Goal: Information Seeking & Learning: Find specific fact

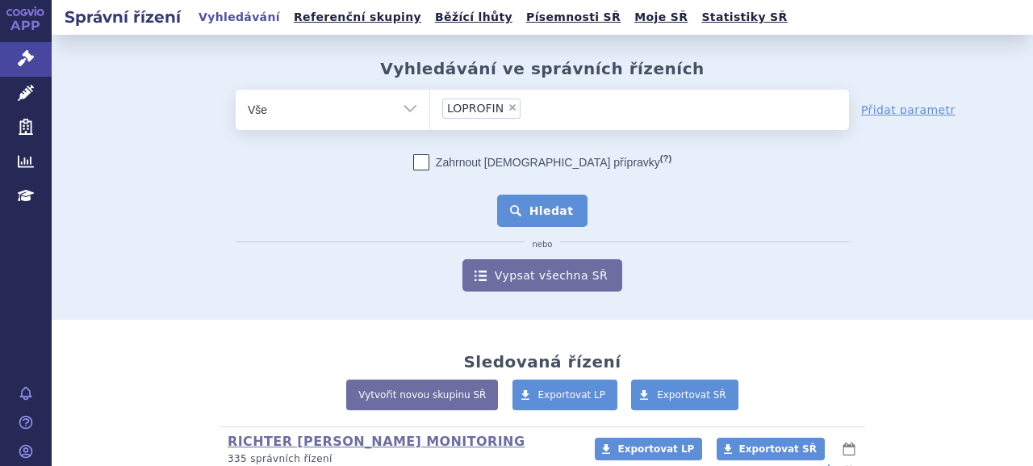
click at [517, 203] on button "Hledat" at bounding box center [542, 211] width 91 height 32
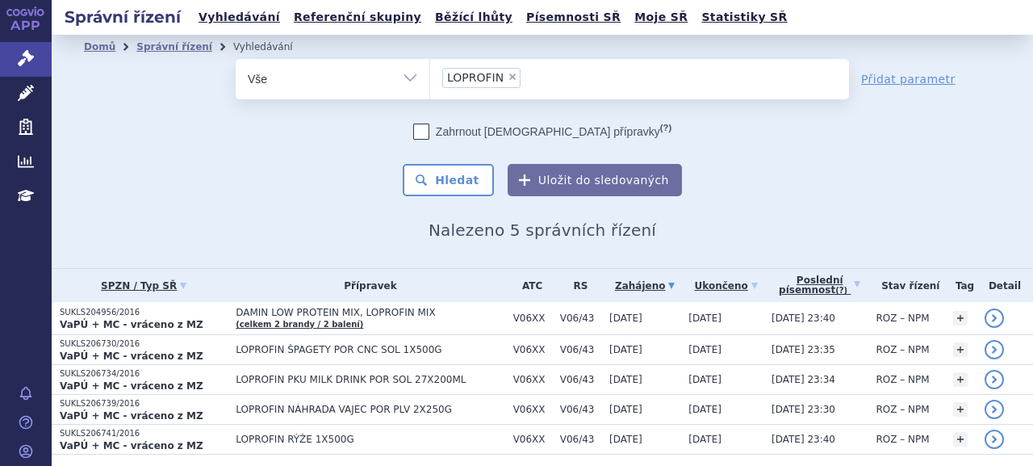
scroll to position [51, 0]
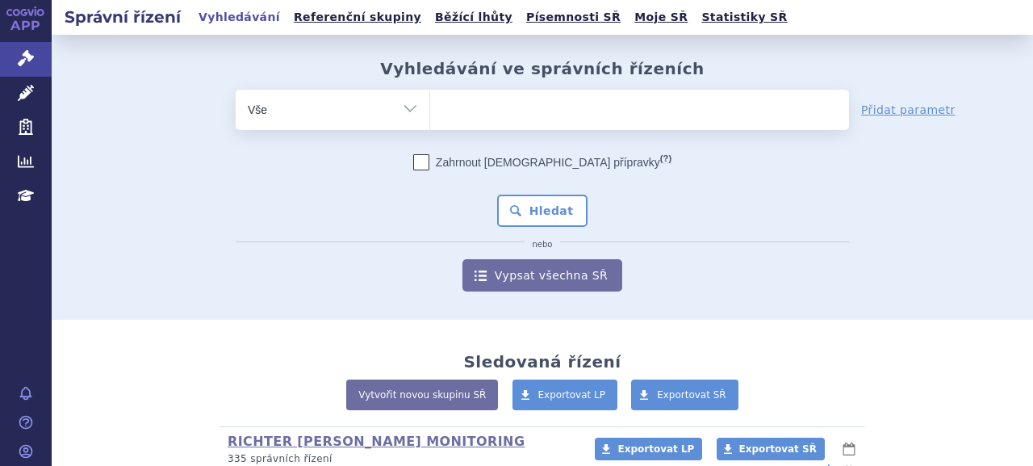
click at [552, 114] on ul at bounding box center [639, 107] width 419 height 34
click at [430, 114] on select at bounding box center [429, 109] width 1 height 40
type input "tr"
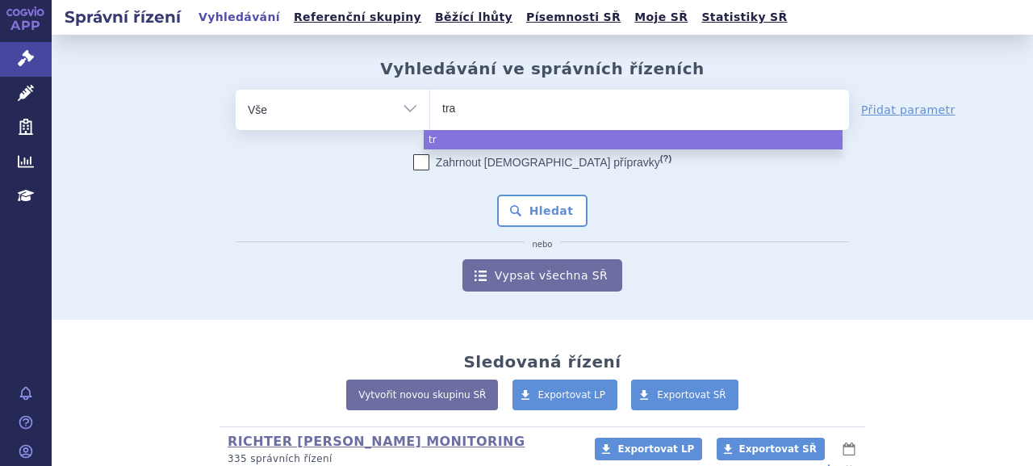
type input "tran"
type input "transla"
type input "translarna"
select select "translarna"
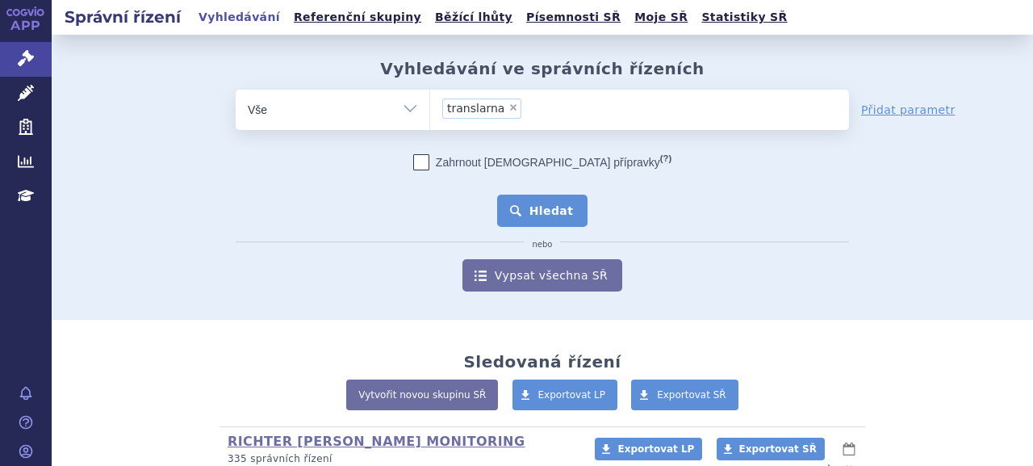
click at [547, 217] on button "Hledat" at bounding box center [542, 211] width 91 height 32
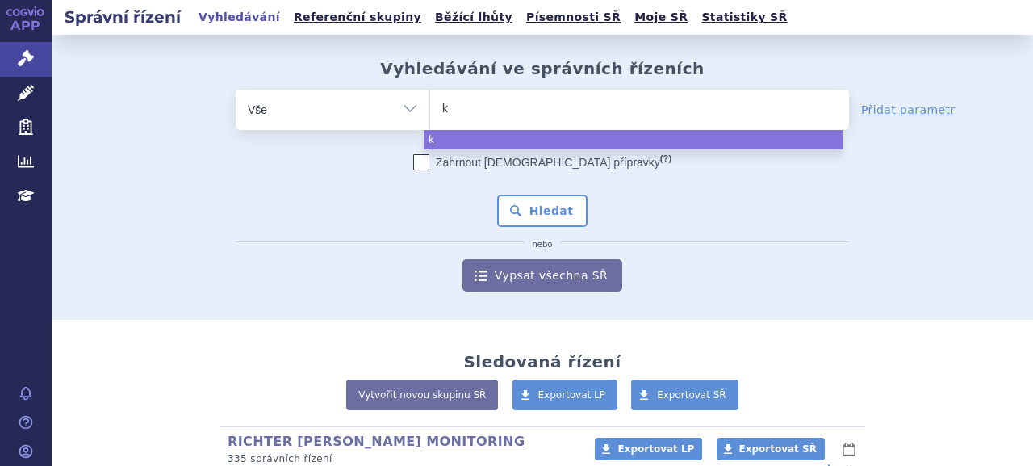
type input "ku"
type input "kuv"
type input "kuva"
type input "kuvan"
select select "kuvan"
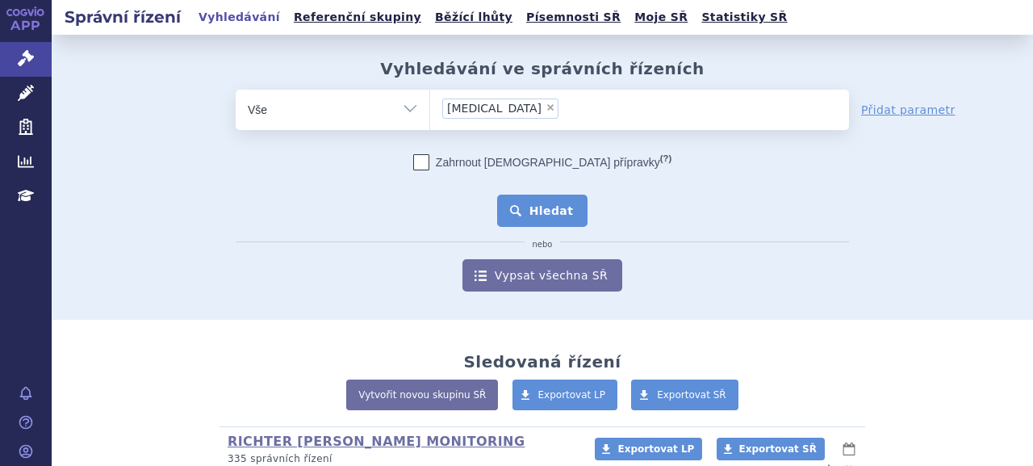
click at [515, 213] on button "Hledat" at bounding box center [542, 211] width 91 height 32
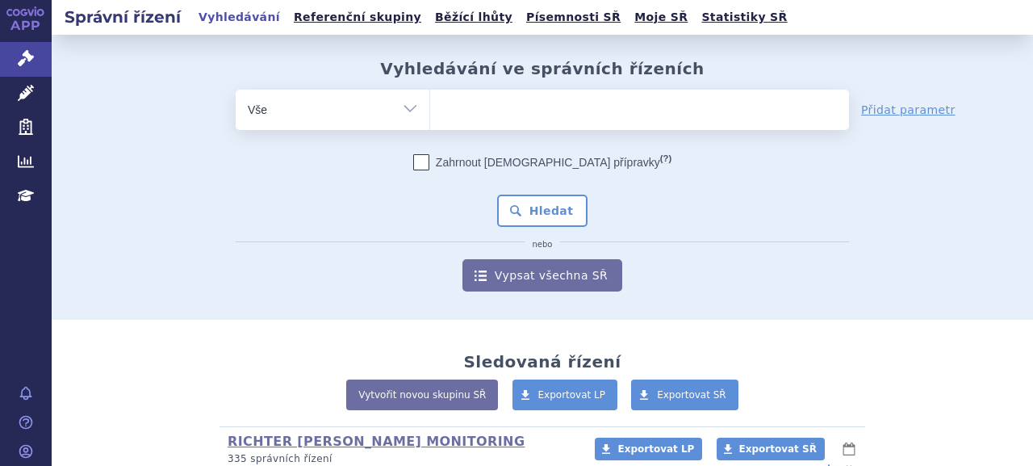
click at [533, 110] on ul at bounding box center [639, 107] width 419 height 34
click at [430, 110] on select at bounding box center [429, 109] width 1 height 40
paste input "Sapropterin"
type input "Sapropterin"
select select "Sapropterin"
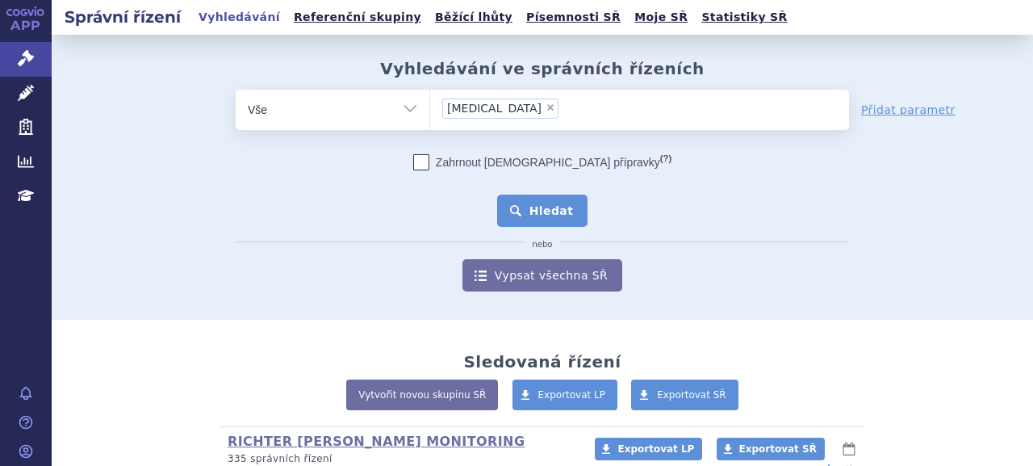
click at [533, 222] on button "Hledat" at bounding box center [542, 211] width 91 height 32
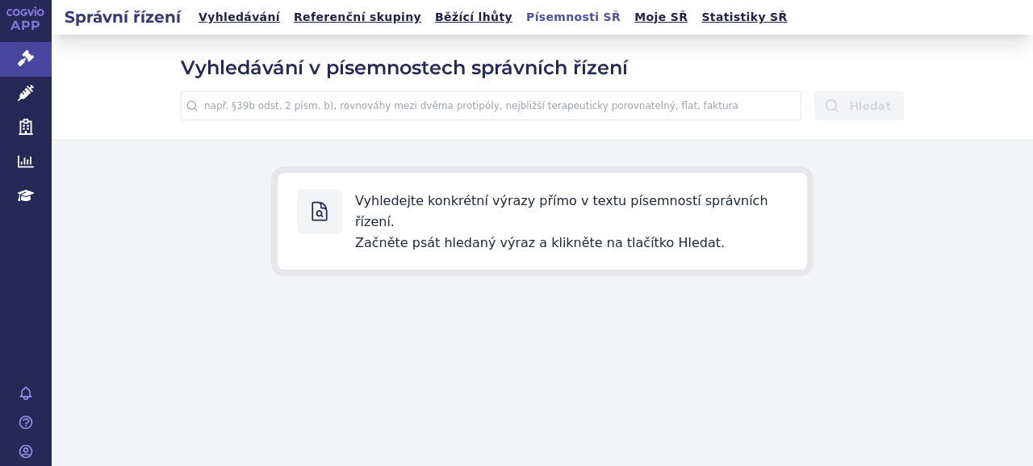
click at [492, 99] on input "text" at bounding box center [491, 105] width 621 height 29
paste input "[MEDICAL_DATA]"
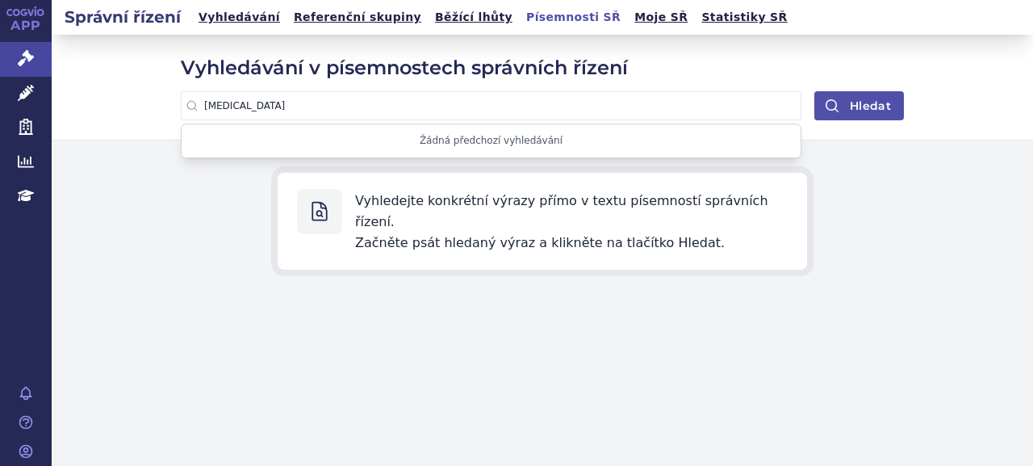
type input "[MEDICAL_DATA]"
click at [860, 100] on button "Hledat" at bounding box center [859, 105] width 90 height 29
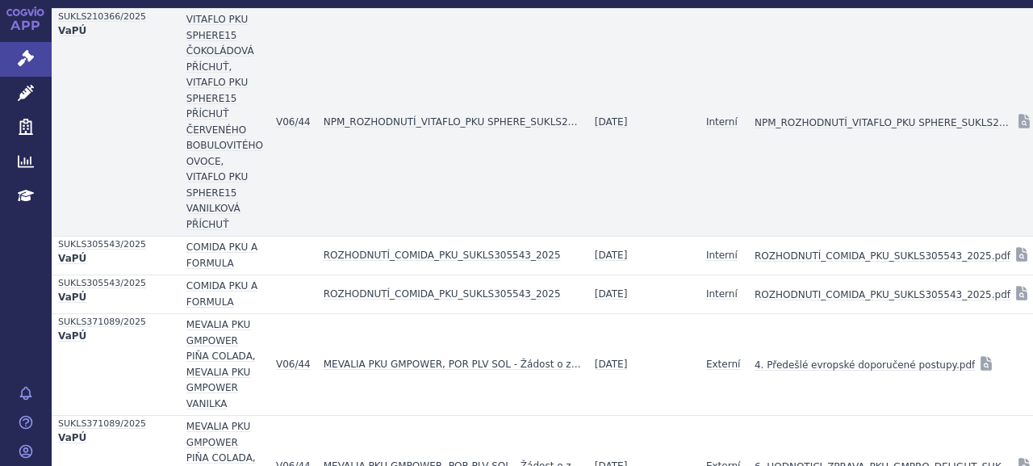
scroll to position [161, 0]
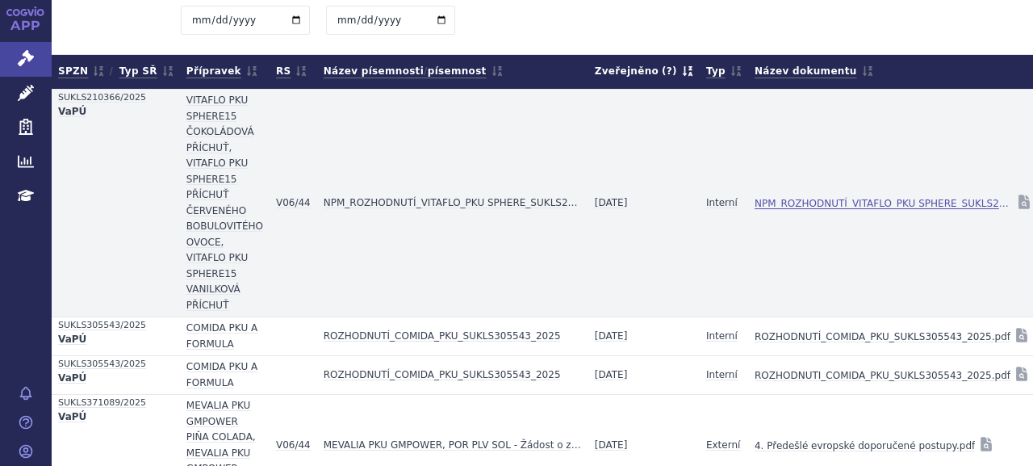
click at [793, 203] on link "NPM_ROZHODNUTÍ_VITAFLO_PKU SPHERE_SUKLS210366_2025.pdf" at bounding box center [884, 203] width 258 height 23
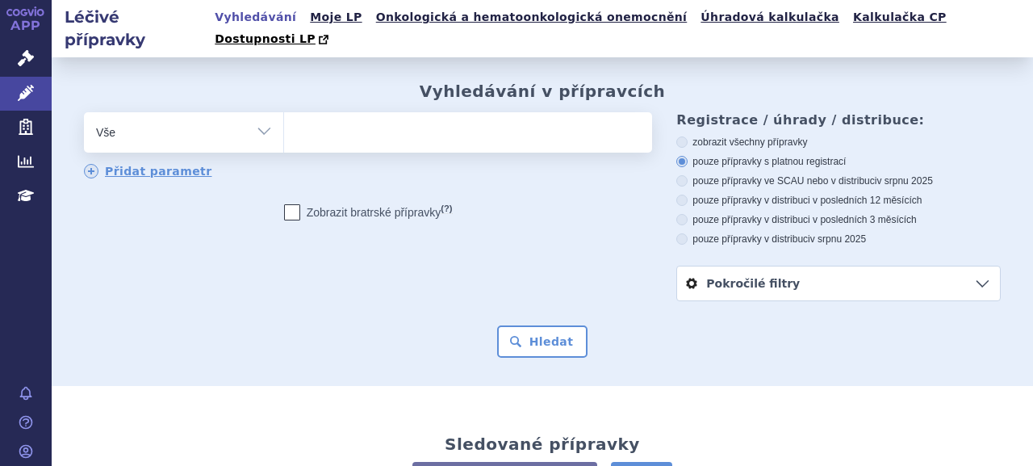
drag, startPoint x: 0, startPoint y: 0, endPoint x: 410, endPoint y: 118, distance: 426.6
click at [26, 95] on icon at bounding box center [26, 93] width 16 height 16
click at [412, 127] on span at bounding box center [466, 132] width 364 height 40
click at [284, 127] on select at bounding box center [283, 131] width 1 height 40
click at [408, 116] on ul at bounding box center [466, 129] width 364 height 34
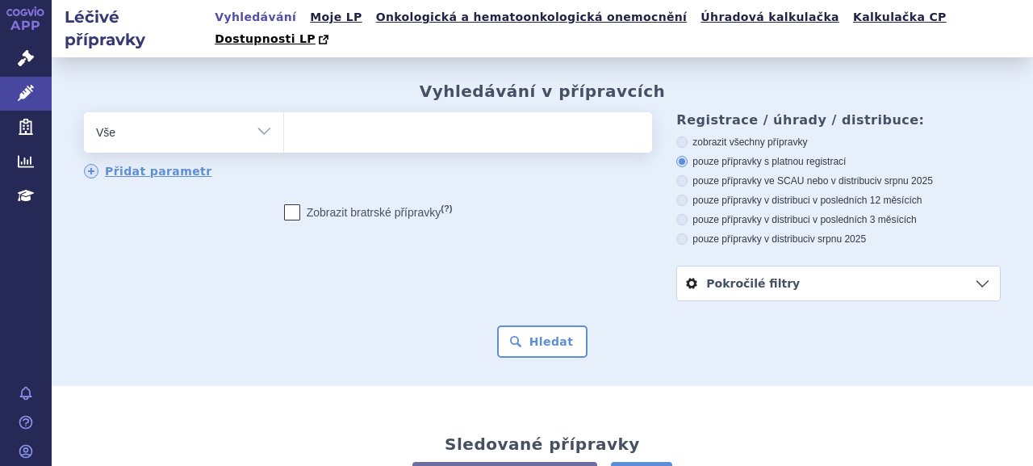
click at [284, 116] on select at bounding box center [283, 131] width 1 height 40
type input "kuv"
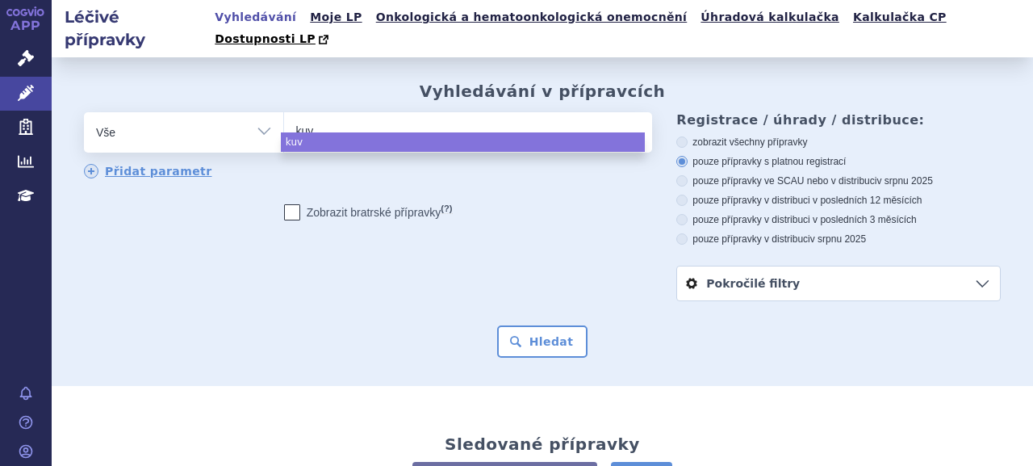
type input "kuva"
type input "[MEDICAL_DATA]"
select select "[MEDICAL_DATA]"
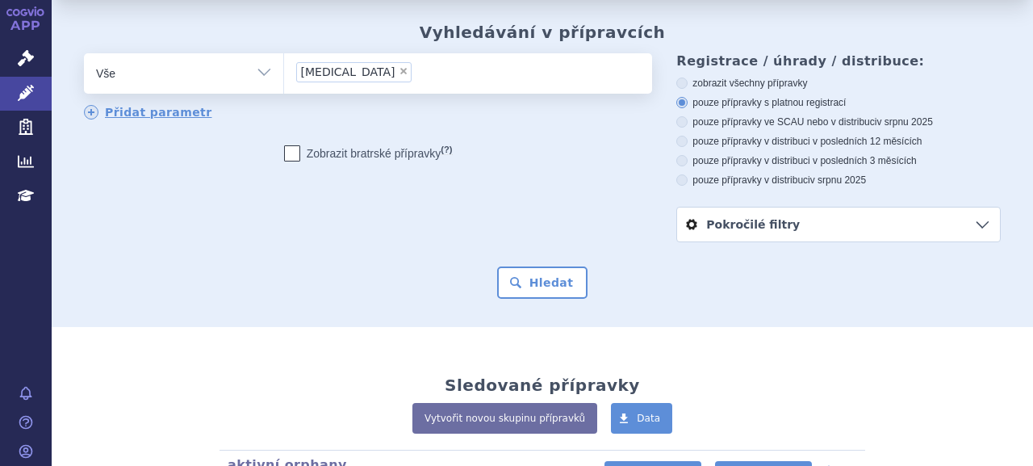
scroll to position [161, 0]
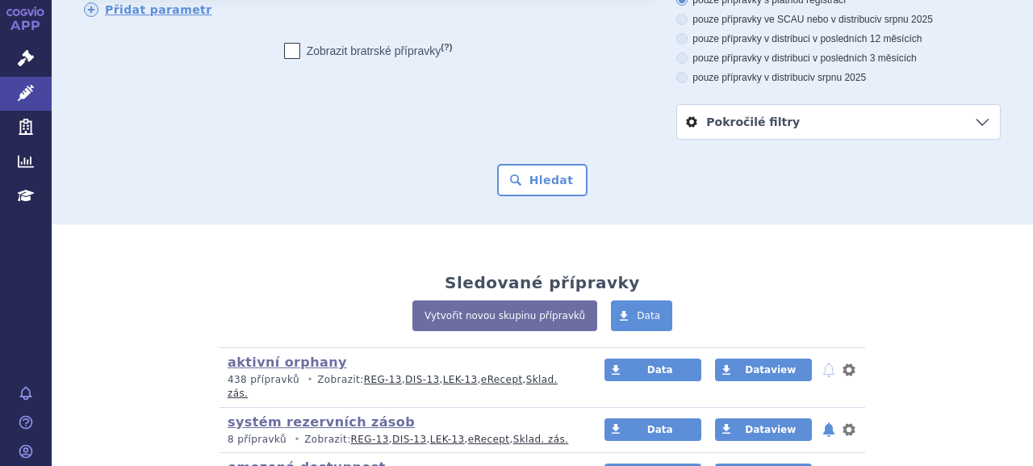
click at [543, 179] on div "Vyhledávání v přípravcích odstranit Vše Přípravek/SUKL kód MAH VPOIS ×" at bounding box center [542, 60] width 981 height 328
click at [545, 169] on button "Hledat" at bounding box center [542, 180] width 91 height 32
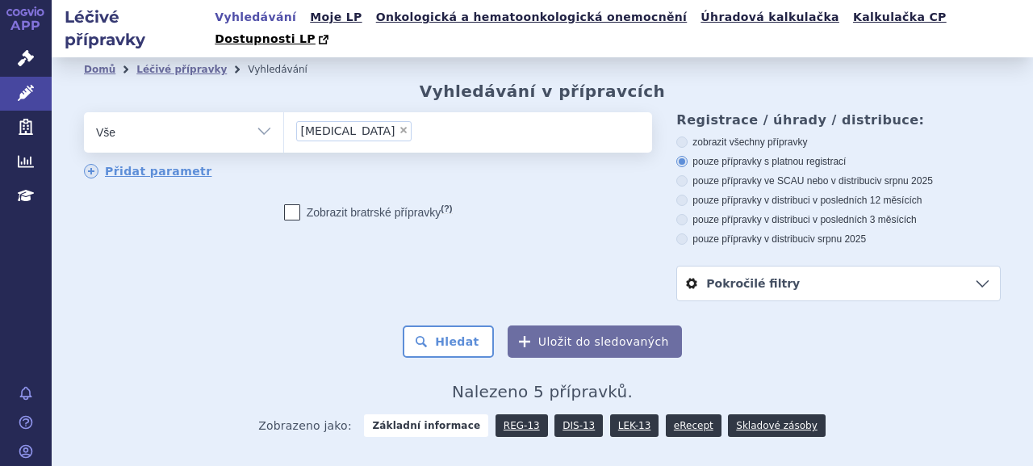
scroll to position [248, 0]
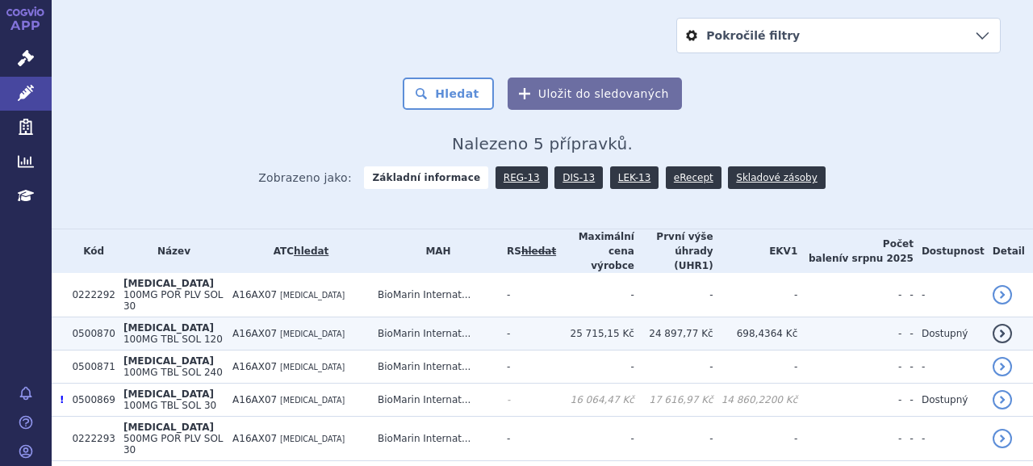
click at [184, 333] on span "100MG TBL SOL 120" at bounding box center [172, 338] width 99 height 11
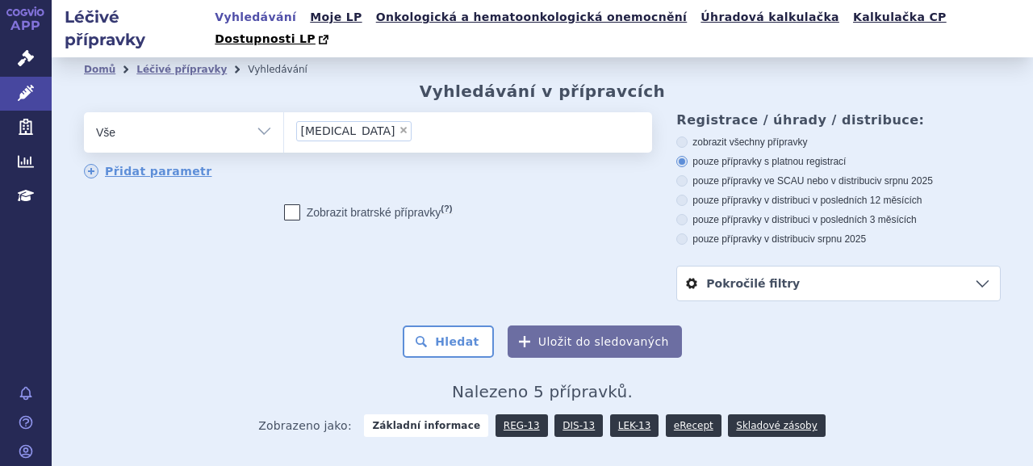
scroll to position [248, 0]
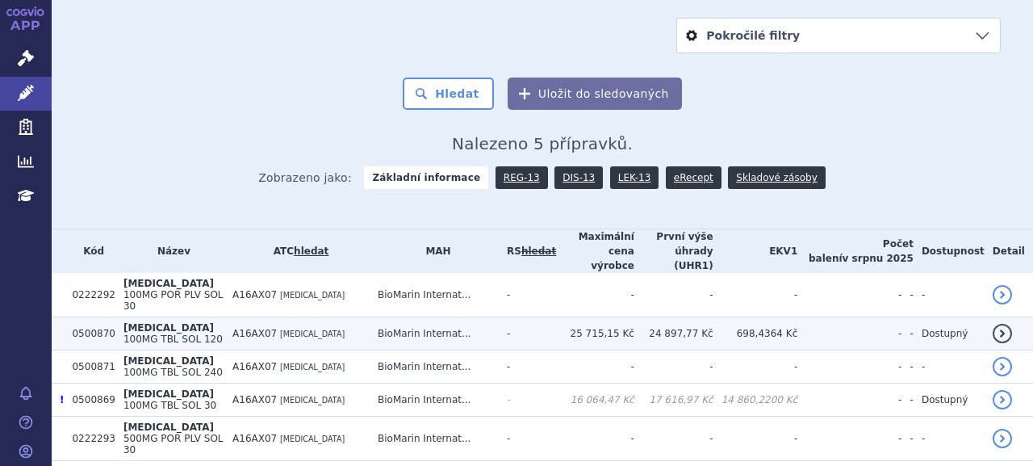
click at [300, 329] on span "[MEDICAL_DATA]" at bounding box center [312, 333] width 65 height 9
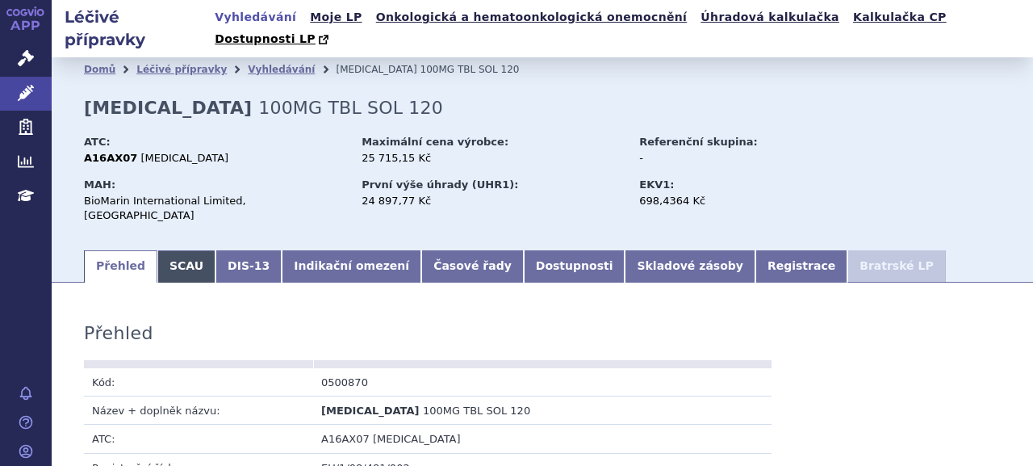
click at [175, 250] on link "SCAU" at bounding box center [186, 266] width 58 height 32
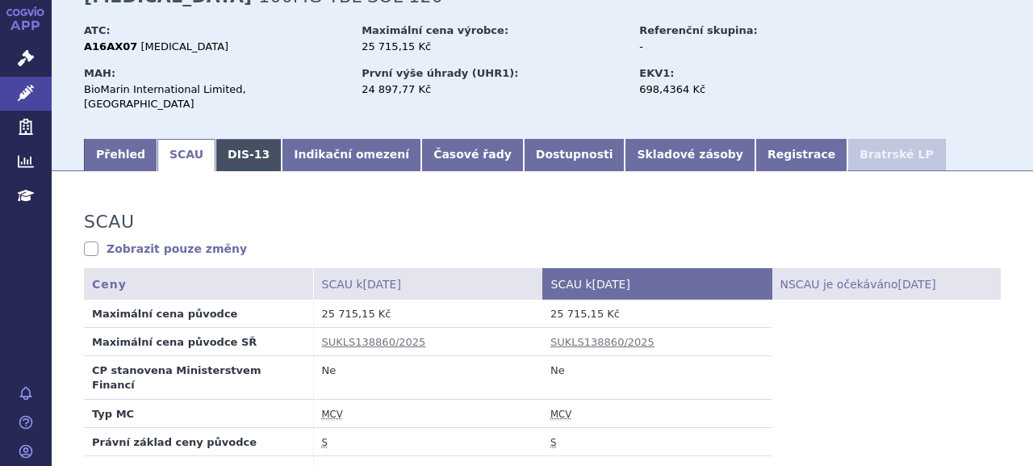
scroll to position [161, 0]
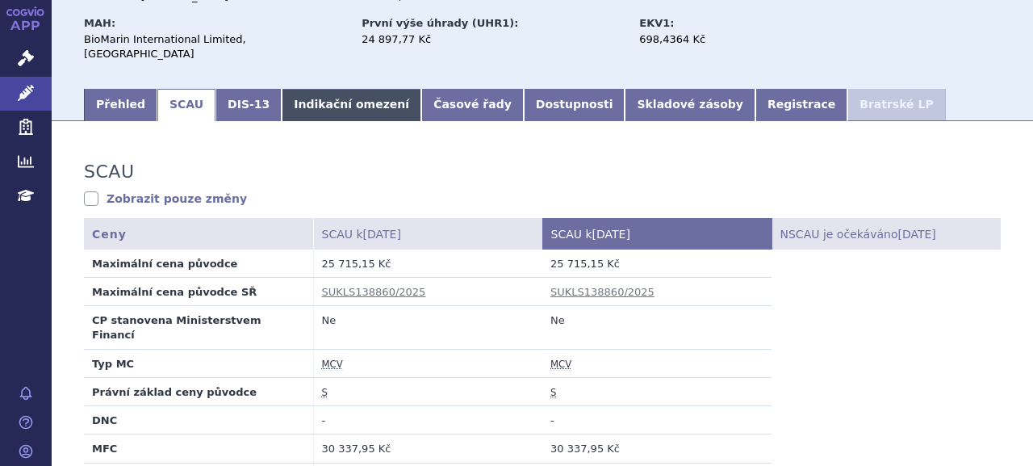
click at [350, 89] on link "Indikační omezení" at bounding box center [352, 105] width 140 height 32
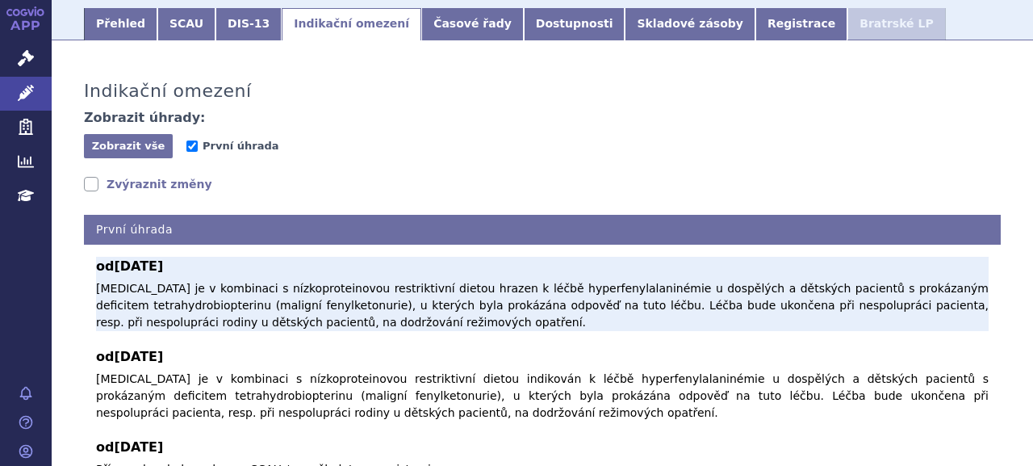
scroll to position [323, 0]
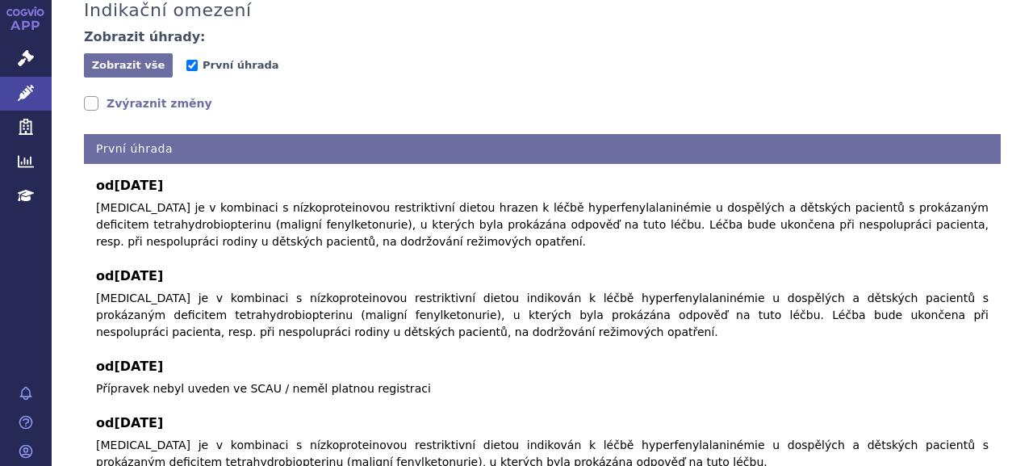
click at [136, 95] on link "Zvýraznit změny" at bounding box center [148, 103] width 128 height 16
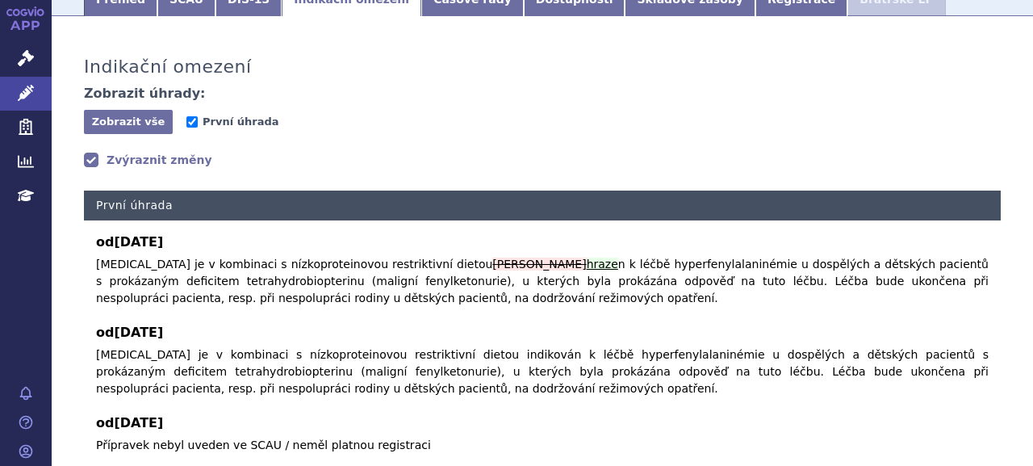
scroll to position [242, 0]
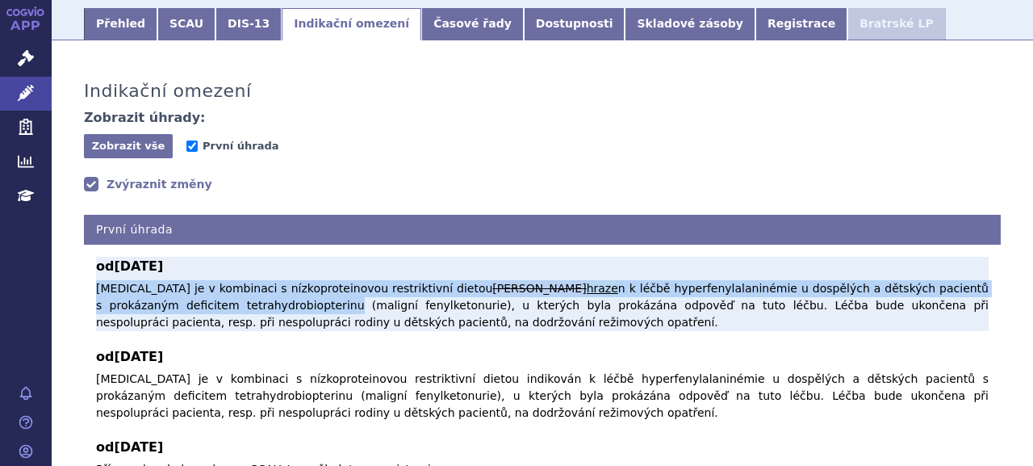
drag, startPoint x: 94, startPoint y: 249, endPoint x: 197, endPoint y: 267, distance: 104.8
click at [197, 267] on div "od 01.12.2018 Sapropterin je v kombinaci s nízkoproteinovou restriktivní dietou…" at bounding box center [542, 463] width 917 height 437
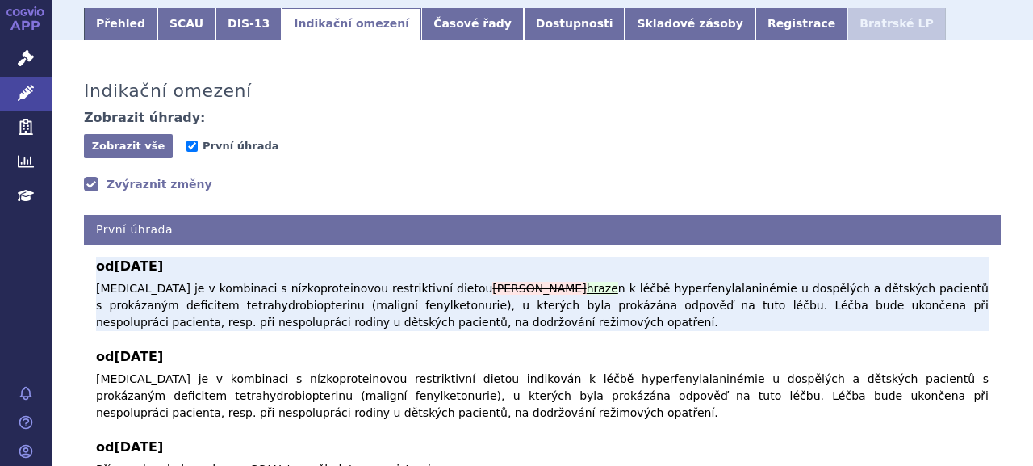
drag, startPoint x: 197, startPoint y: 267, endPoint x: 97, endPoint y: 231, distance: 106.5
click at [113, 257] on b "od 01.12.2018" at bounding box center [542, 266] width 893 height 19
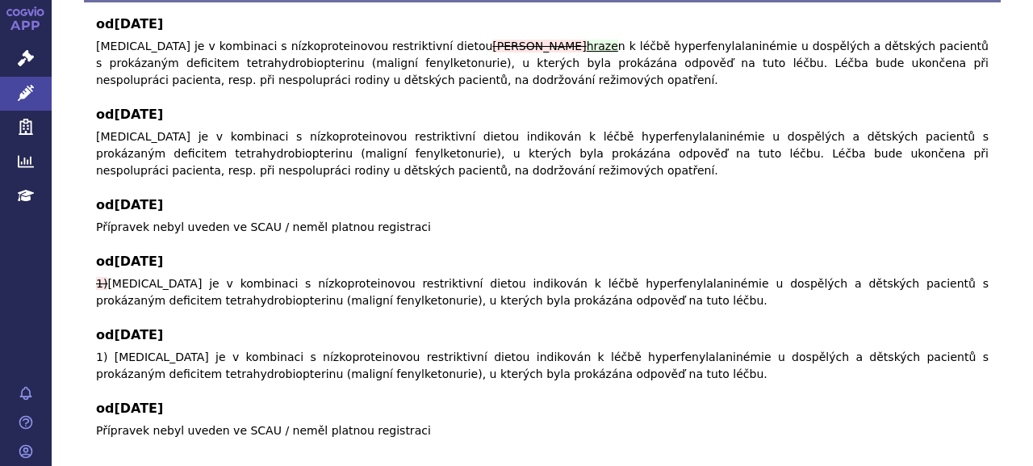
scroll to position [404, 0]
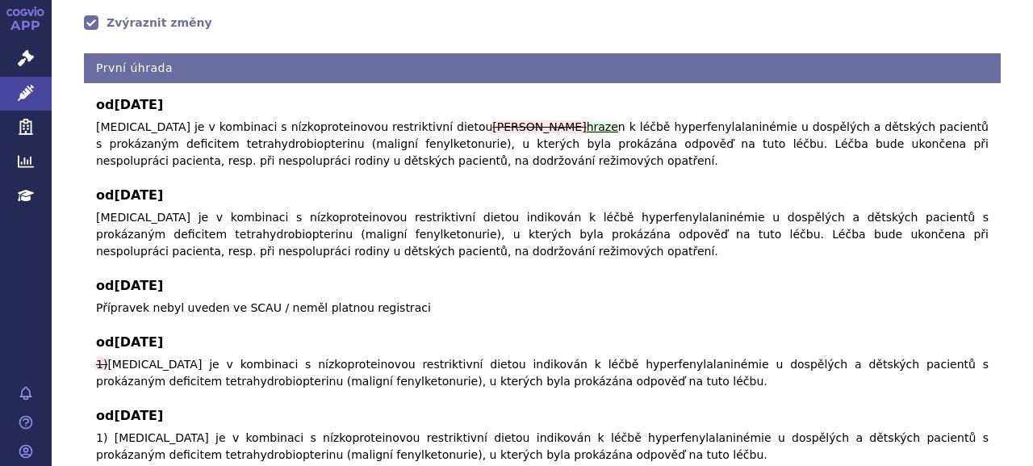
drag, startPoint x: 94, startPoint y: 230, endPoint x: 307, endPoint y: 307, distance: 225.7
click at [307, 307] on div "od 01.12.2018 Sapropterin je v kombinaci s nízkoproteinovou restriktivní dietou…" at bounding box center [542, 301] width 917 height 437
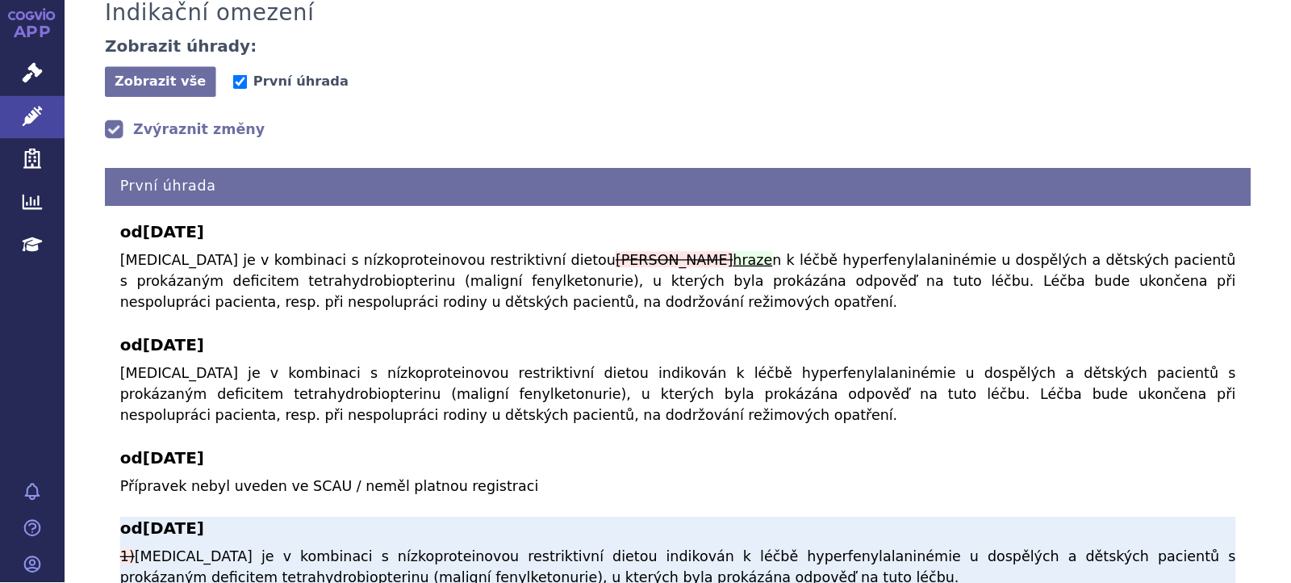
scroll to position [322, 0]
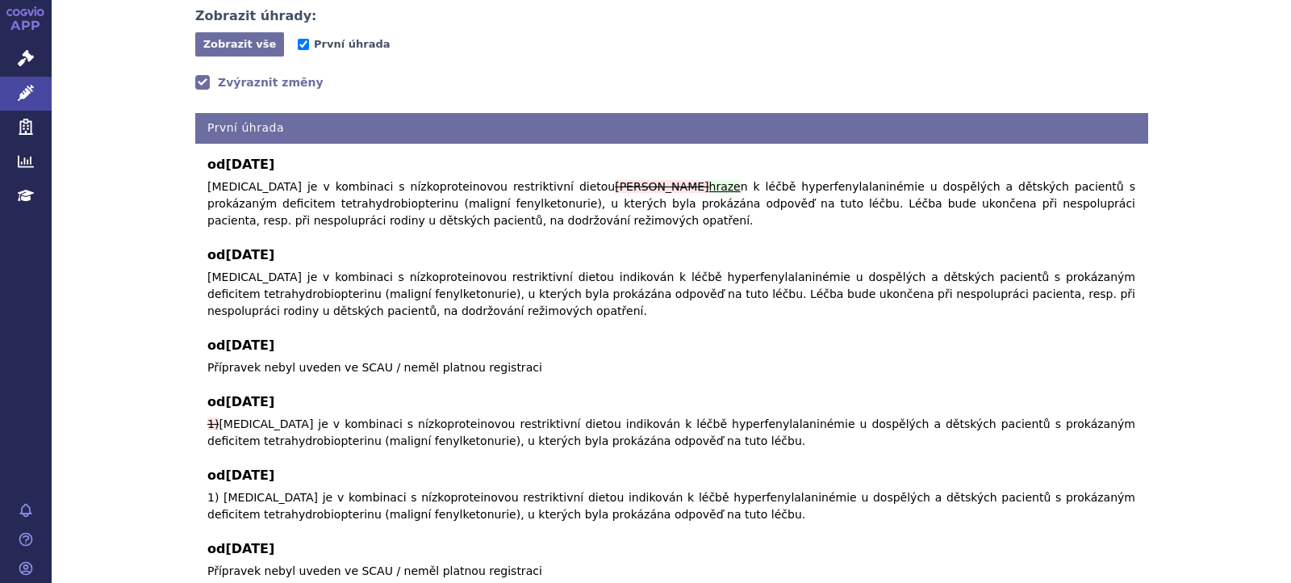
click at [333, 220] on div "od 01.12.2018 Sapropterin je v kombinaci s nízkoproteinovou restriktivní dietou…" at bounding box center [671, 361] width 952 height 437
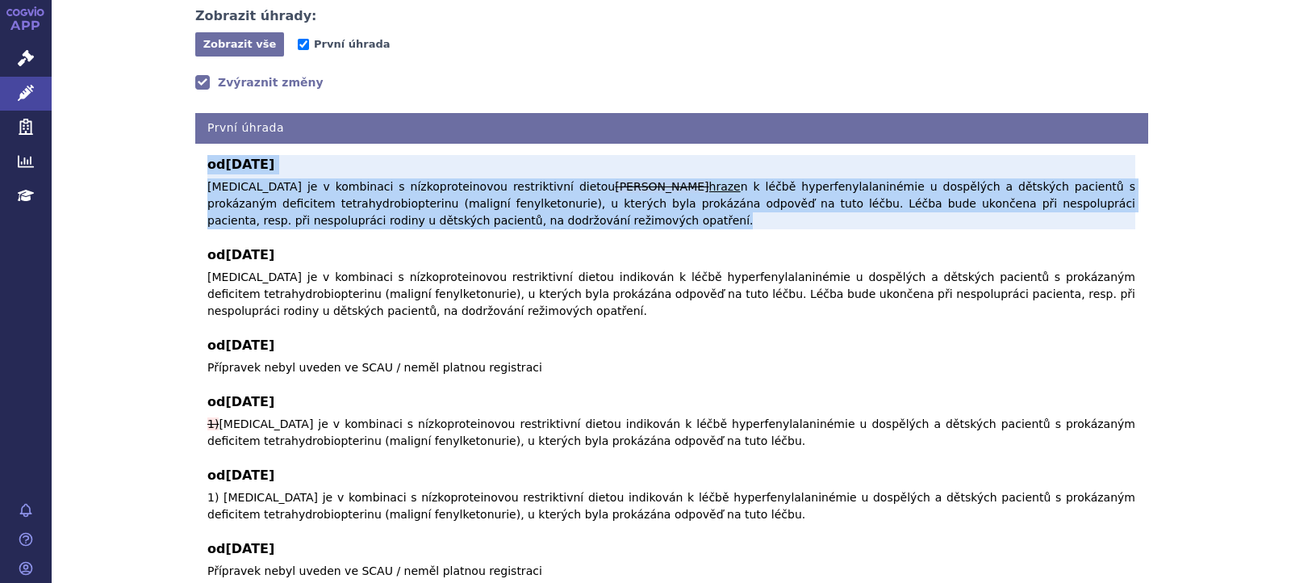
drag, startPoint x: 198, startPoint y: 152, endPoint x: 441, endPoint y: 211, distance: 250.2
click at [441, 211] on div "od 01.12.2018 Sapropterin je v kombinaci s nízkoproteinovou restriktivní dietou…" at bounding box center [671, 361] width 952 height 437
copy div "od 01.12.2018 Sapropterin je v kombinaci s nízkoproteinovou restriktivní dietou…"
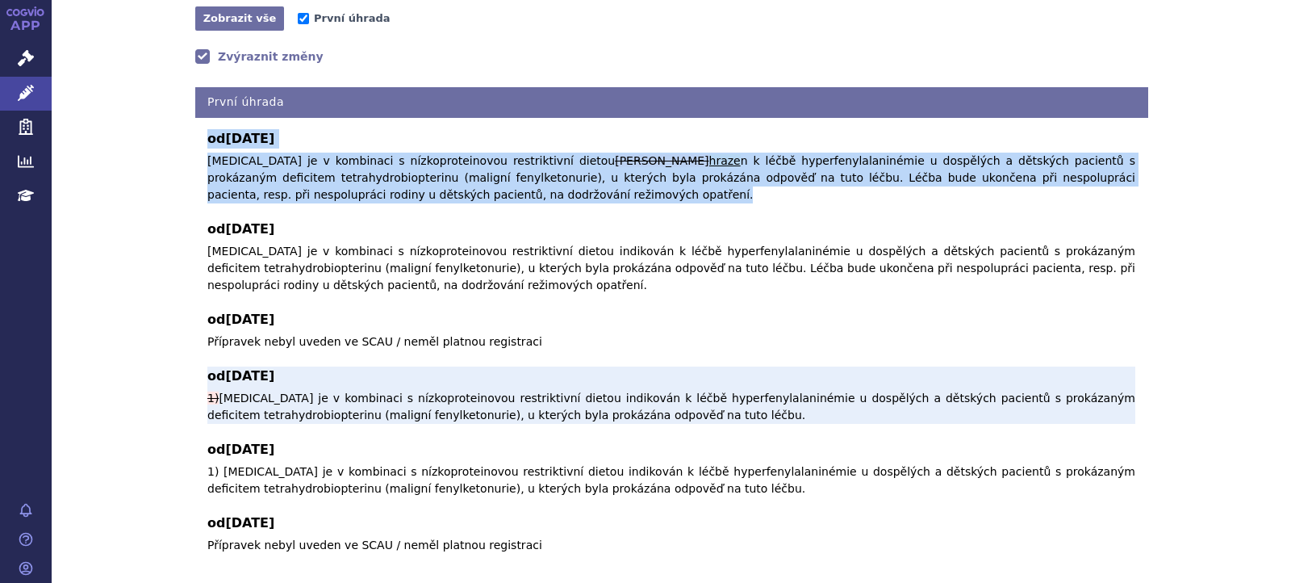
scroll to position [317, 0]
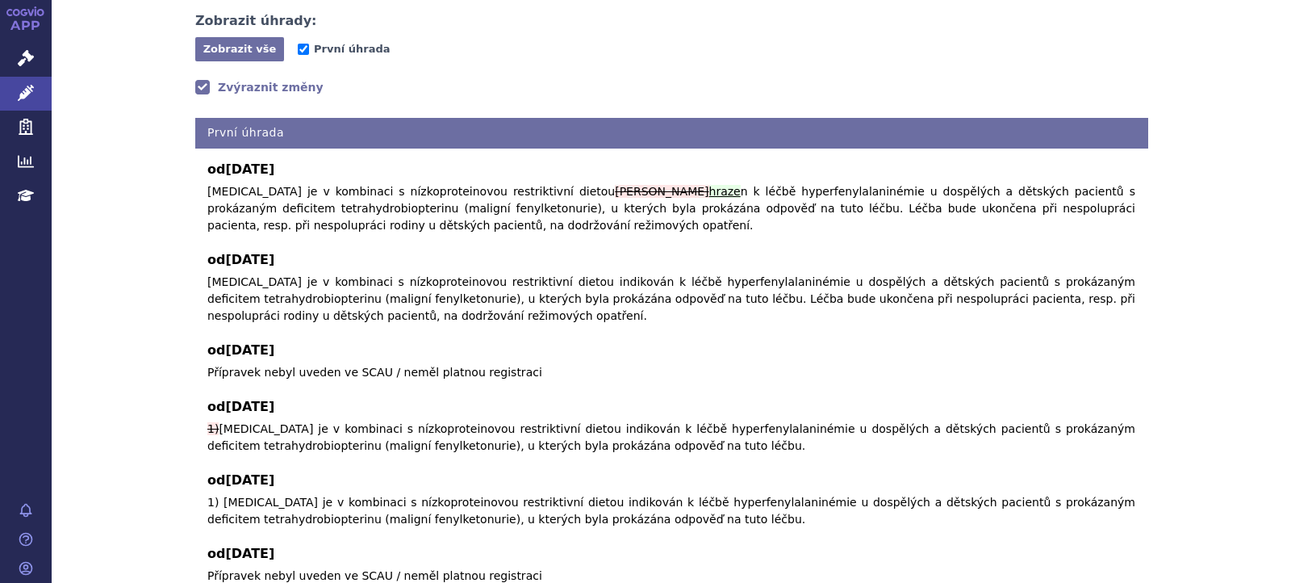
click at [1032, 349] on div "Indikační omezení Zobrazit úhrady: Zobrazit vše Skrýt vše První úhrada Zvýrazni…" at bounding box center [672, 279] width 1240 height 641
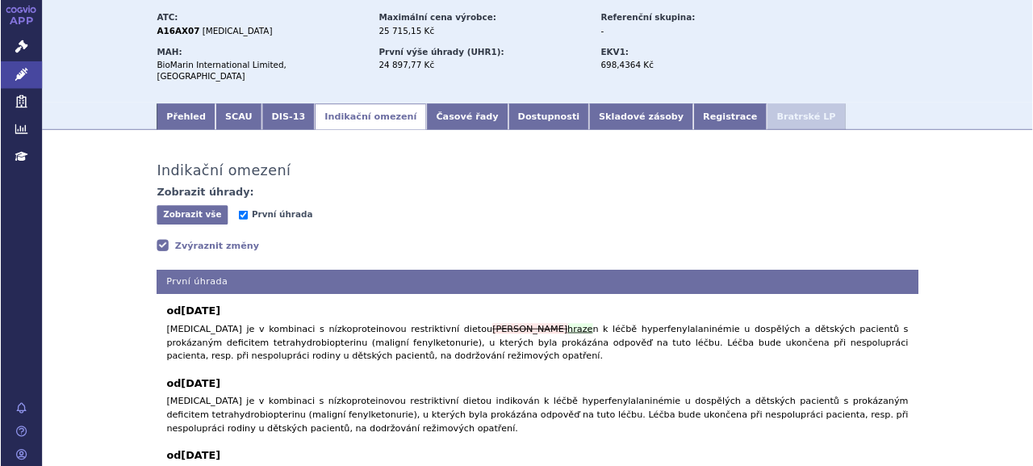
scroll to position [0, 0]
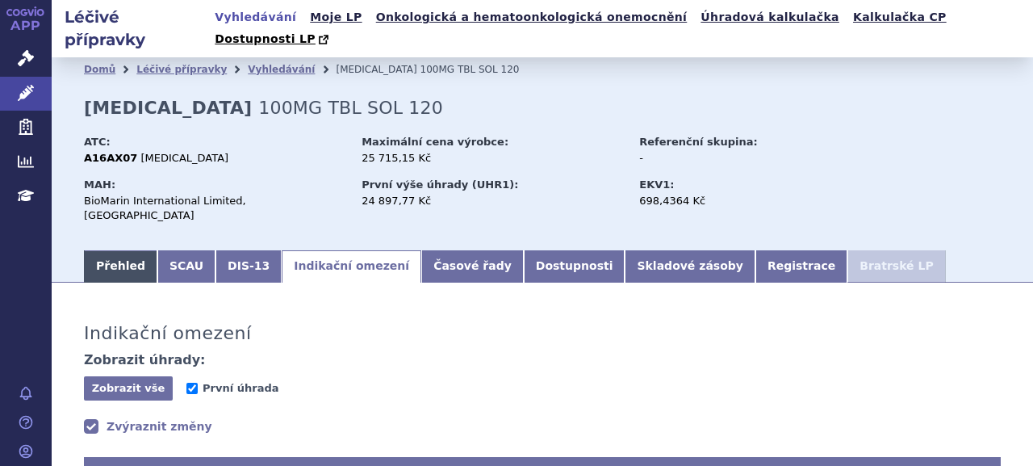
click at [119, 250] on link "Přehled" at bounding box center [120, 266] width 73 height 32
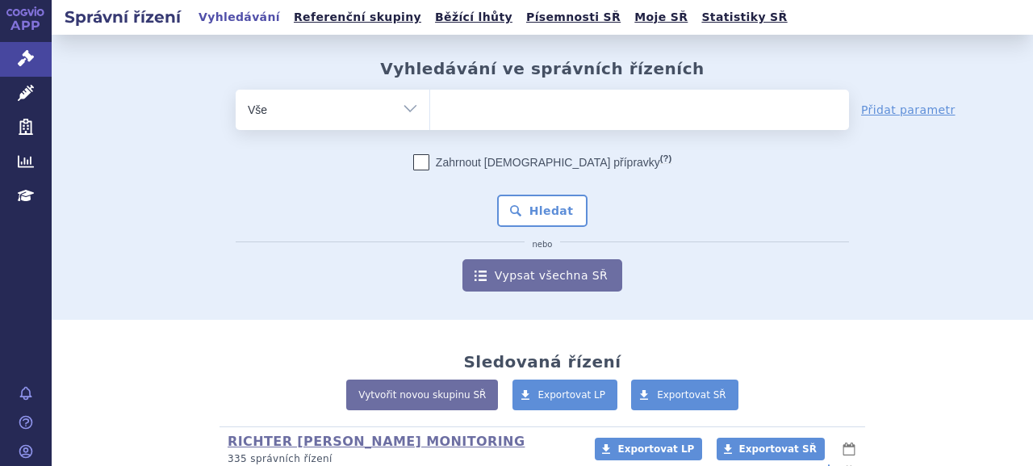
click at [493, 108] on ul at bounding box center [639, 107] width 419 height 34
click at [430, 108] on select at bounding box center [429, 109] width 1 height 40
click at [517, 110] on ul at bounding box center [639, 107] width 419 height 34
click at [430, 110] on select at bounding box center [429, 109] width 1 height 40
type input "ku"
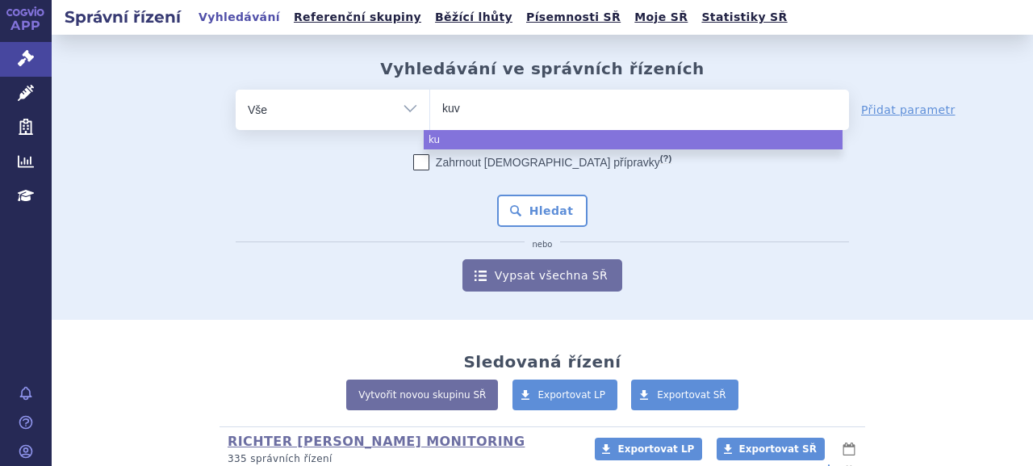
type input "kuva"
type input "kuvab"
type input "kuva"
type input "[MEDICAL_DATA]"
select select "kuvan"
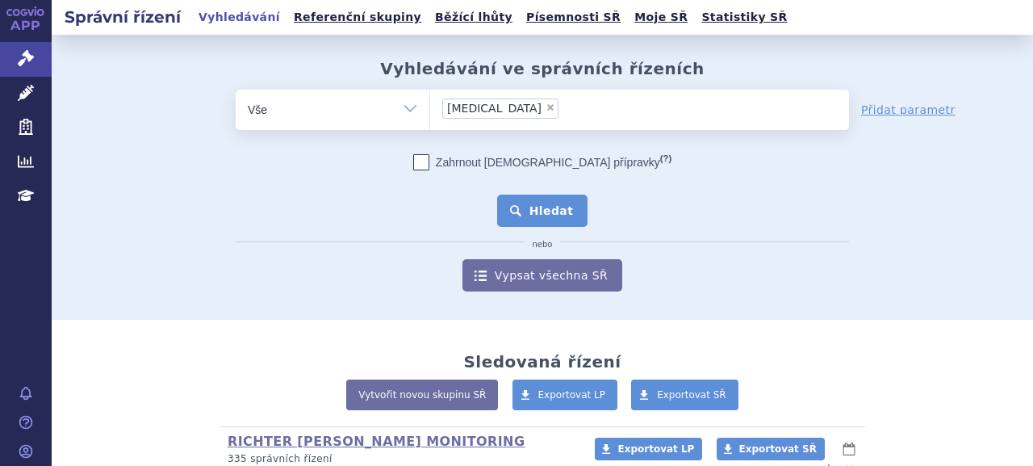
click at [520, 207] on button "Hledat" at bounding box center [542, 211] width 91 height 32
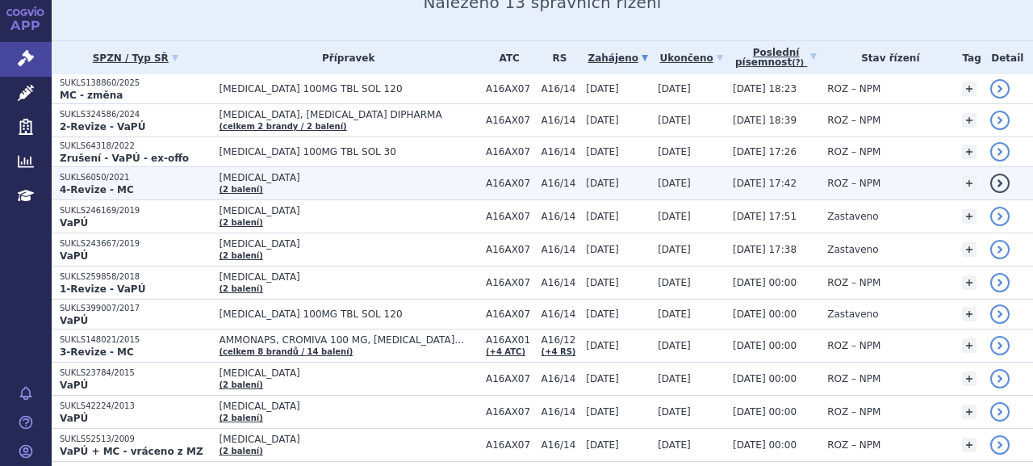
scroll to position [242, 0]
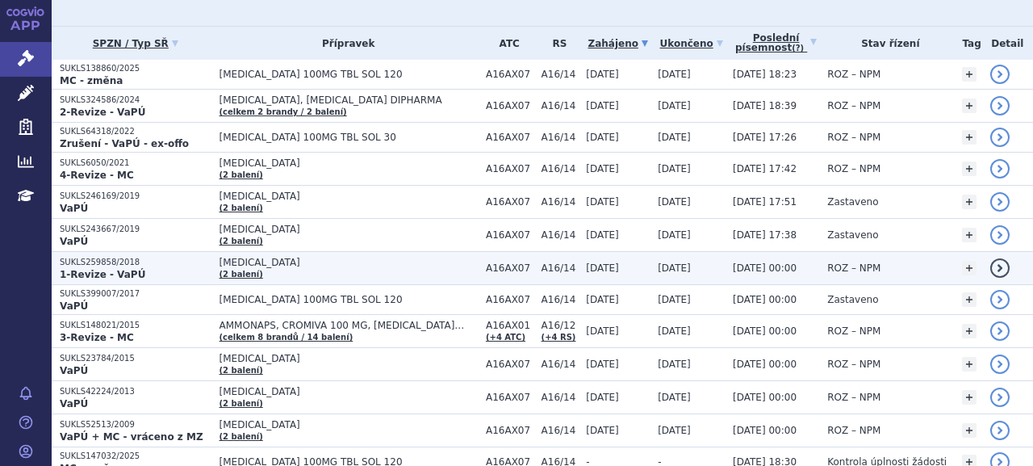
drag, startPoint x: 613, startPoint y: 261, endPoint x: 610, endPoint y: 251, distance: 10.2
click at [613, 261] on td "[DATE]" at bounding box center [614, 268] width 72 height 33
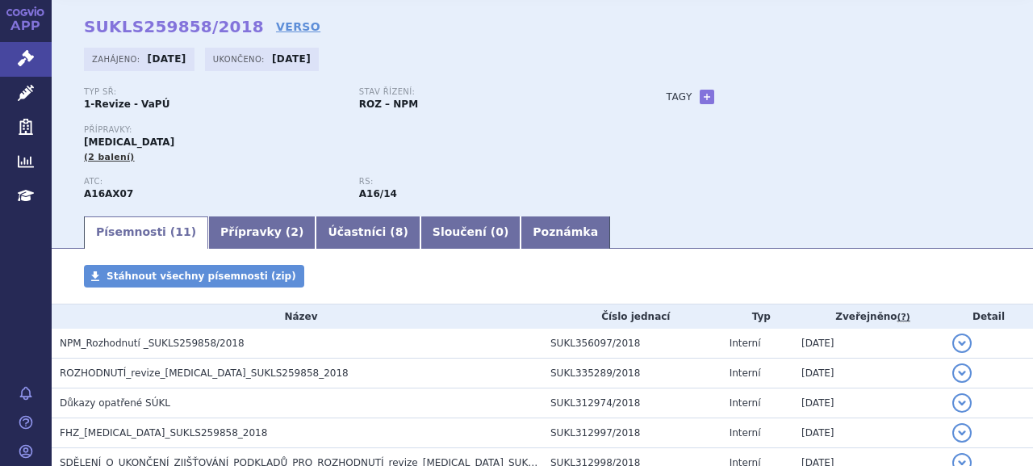
scroll to position [81, 0]
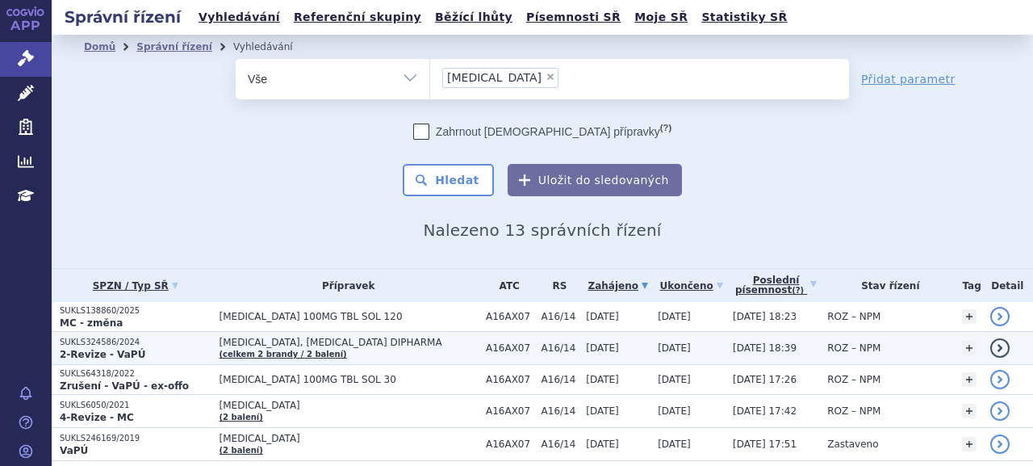
click at [154, 349] on p "2-Revize - VaPÚ" at bounding box center [136, 354] width 152 height 13
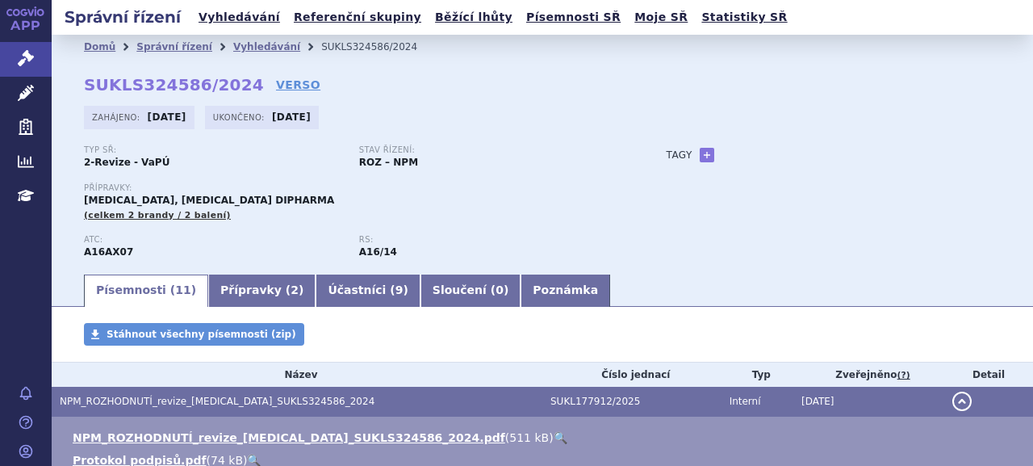
click at [187, 403] on span "NPM_ROZHODNUTÍ_revize_[MEDICAL_DATA]_SUKLS324586_2024" at bounding box center [217, 400] width 315 height 11
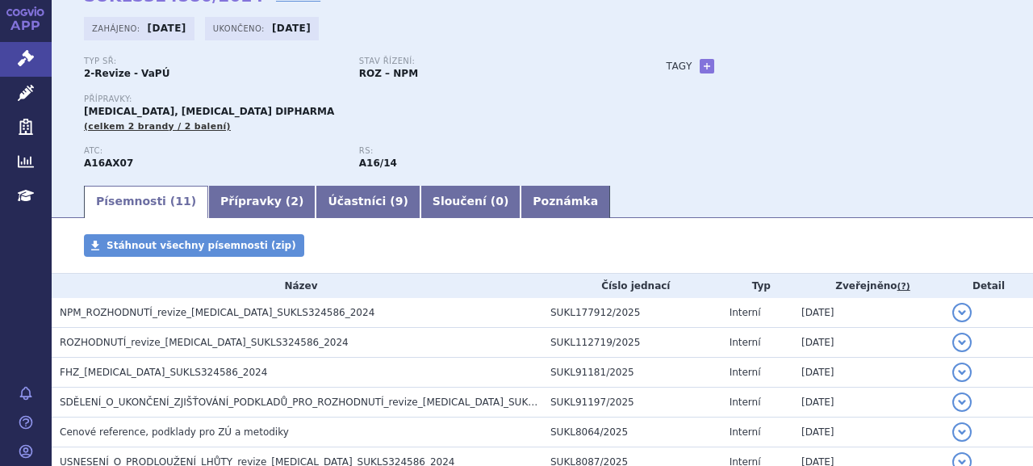
scroll to position [161, 0]
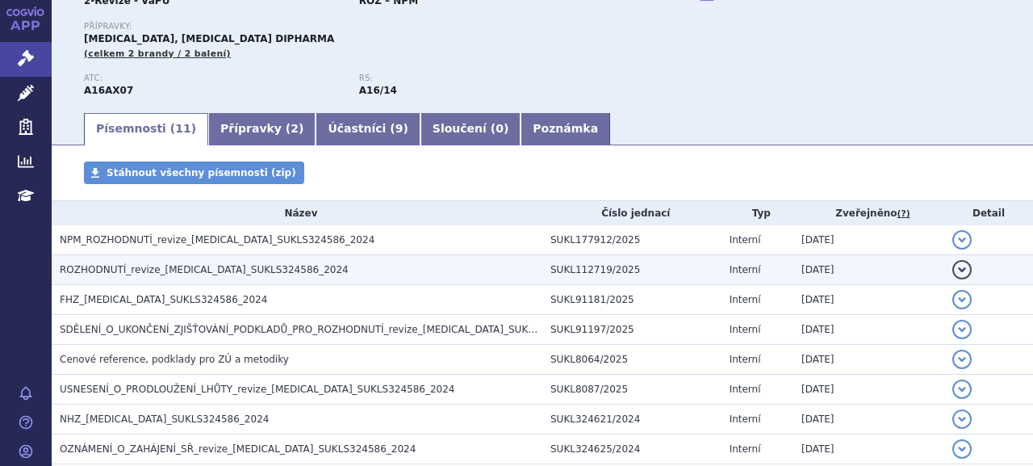
click at [144, 272] on span "ROZHODNUTÍ_revize_[MEDICAL_DATA]_SUKLS324586_2024" at bounding box center [204, 269] width 289 height 11
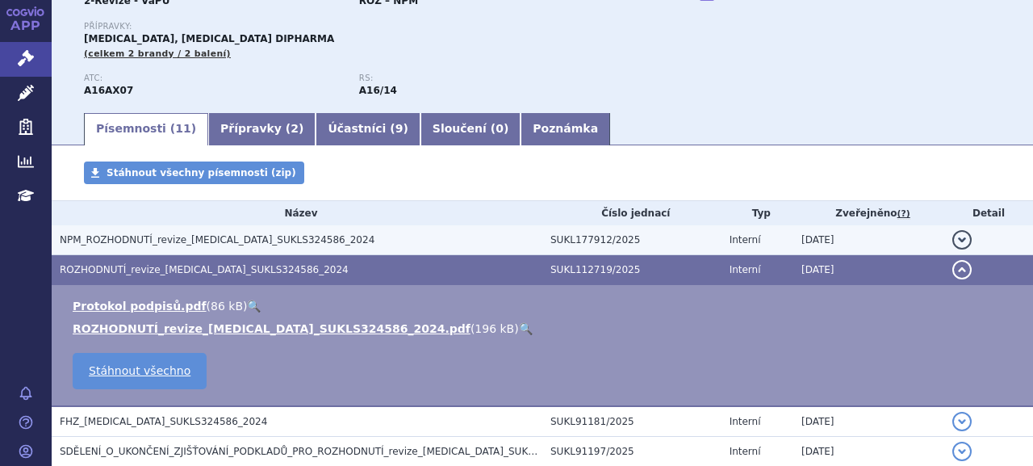
click at [144, 251] on td "NPM_ROZHODNUTÍ_revize_[MEDICAL_DATA]_SUKLS324586_2024" at bounding box center [297, 240] width 491 height 30
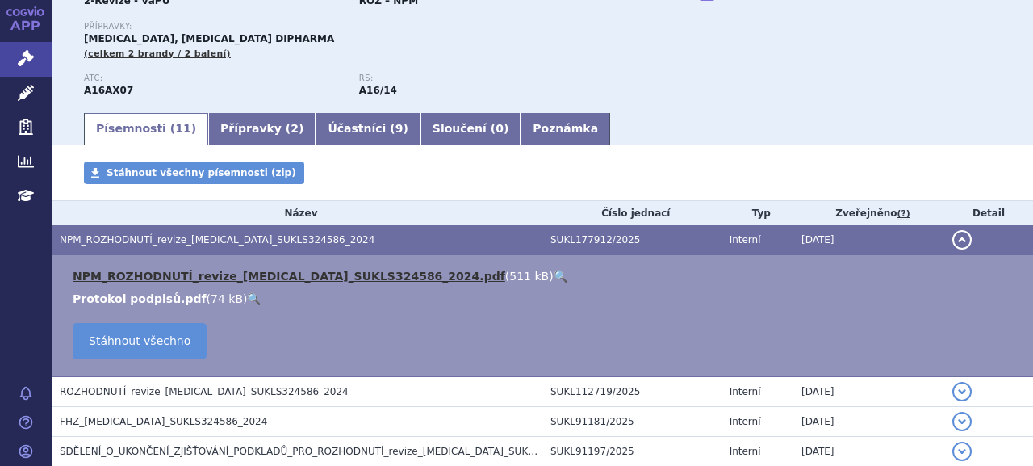
click at [151, 274] on link "NPM_ROZHODNUTÍ_revize_[MEDICAL_DATA]_SUKLS324586_2024.pdf" at bounding box center [289, 276] width 433 height 13
